Goal: Task Accomplishment & Management: Manage account settings

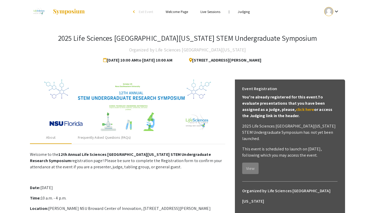
click at [244, 11] on link "Judging" at bounding box center [243, 11] width 12 height 5
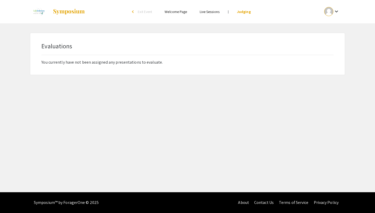
click at [132, 13] on div "arrow_back_ios" at bounding box center [133, 11] width 3 height 3
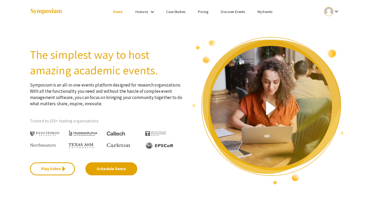
click at [265, 12] on link "My Events" at bounding box center [264, 11] width 15 height 5
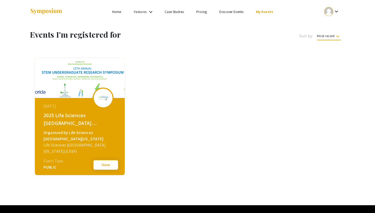
click at [104, 166] on button "View" at bounding box center [106, 165] width 26 height 11
